Goal: Transaction & Acquisition: Purchase product/service

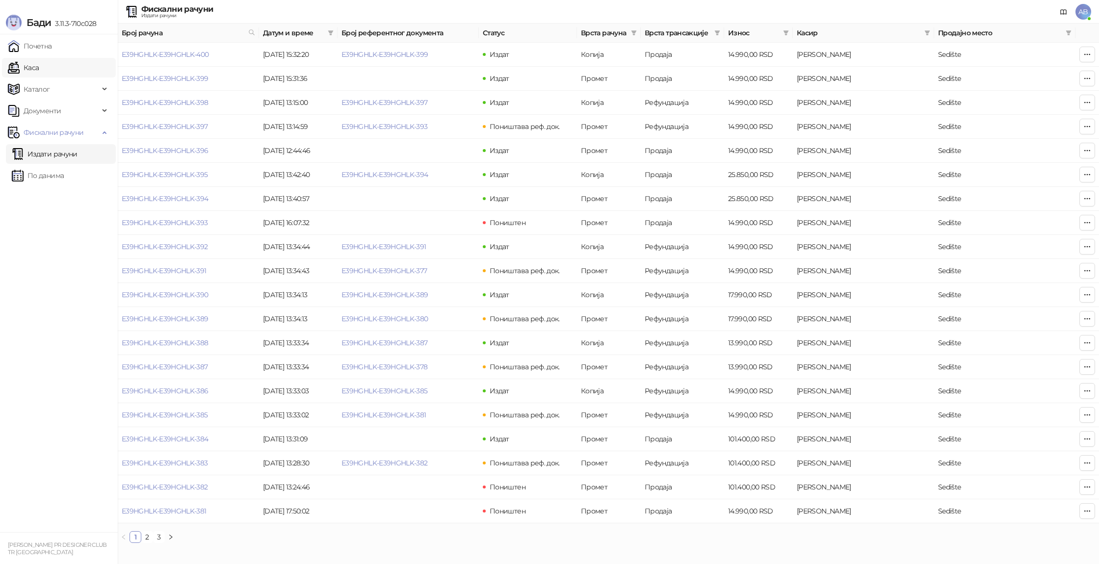
click at [39, 70] on link "Каса" at bounding box center [23, 68] width 31 height 20
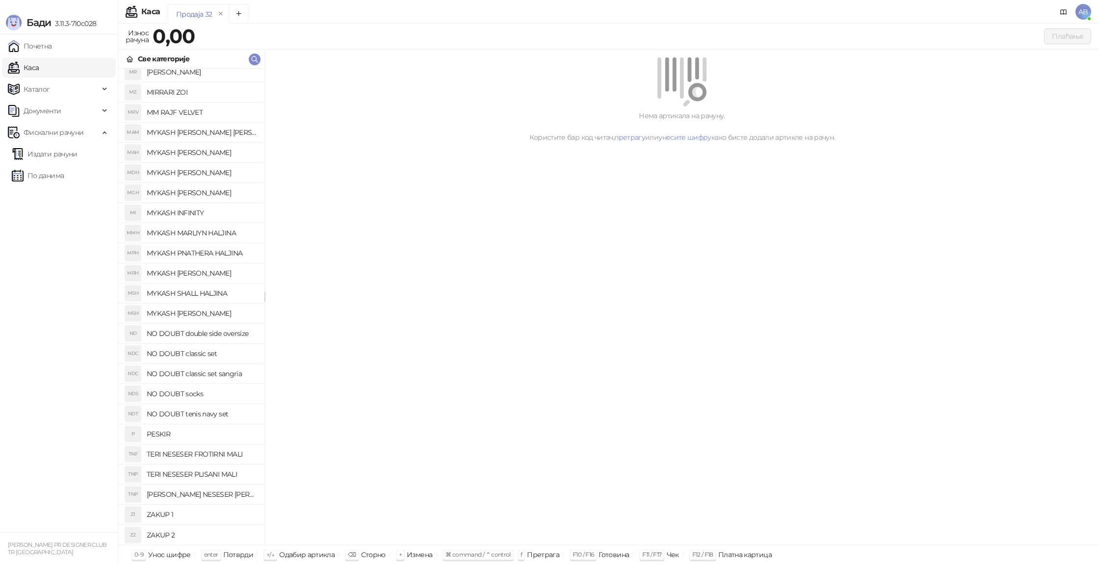
scroll to position [563, 0]
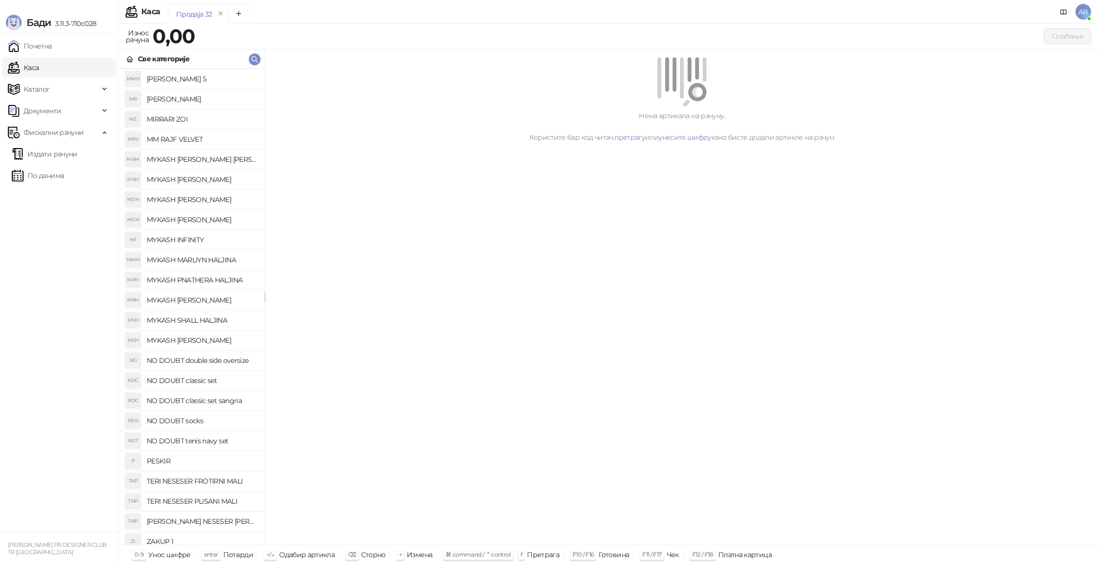
click at [198, 503] on h4 "TERI NESESER PLISANI MALI" at bounding box center [202, 502] width 110 height 16
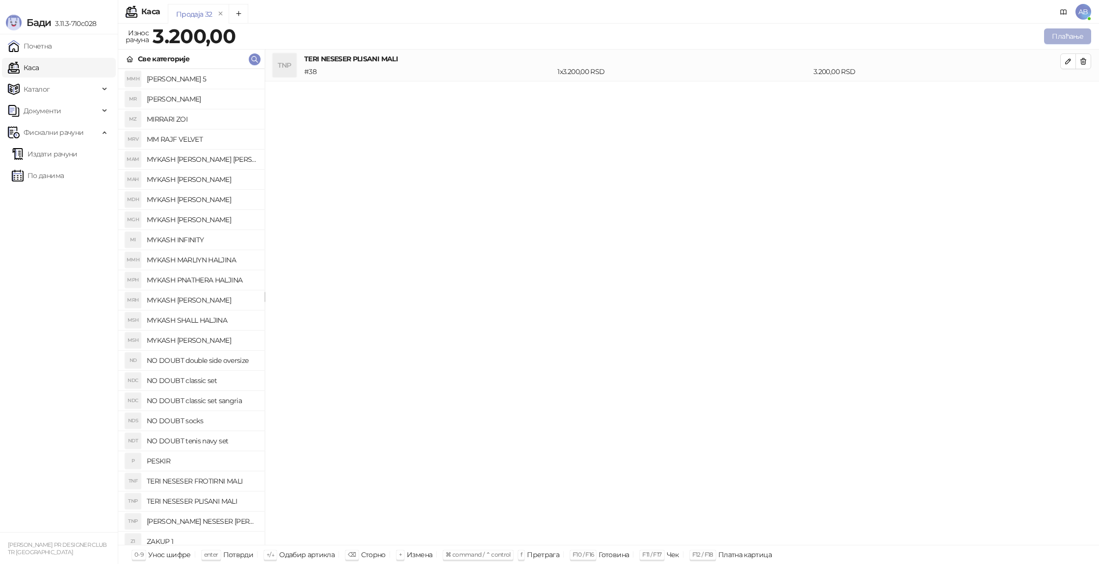
click at [1063, 41] on button "Плаћање" at bounding box center [1067, 36] width 47 height 16
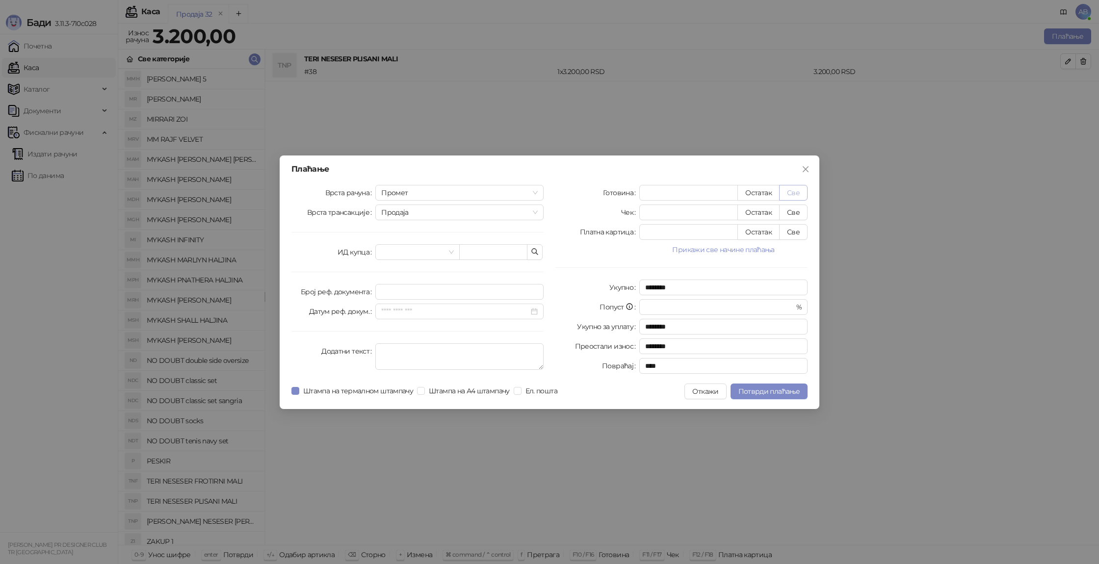
click at [794, 192] on button "Све" at bounding box center [793, 193] width 28 height 16
type input "****"
drag, startPoint x: 764, startPoint y: 390, endPoint x: 756, endPoint y: 387, distance: 8.8
click at [764, 390] on span "Потврди плаћање" at bounding box center [769, 391] width 61 height 9
